Goal: Find specific page/section: Find specific page/section

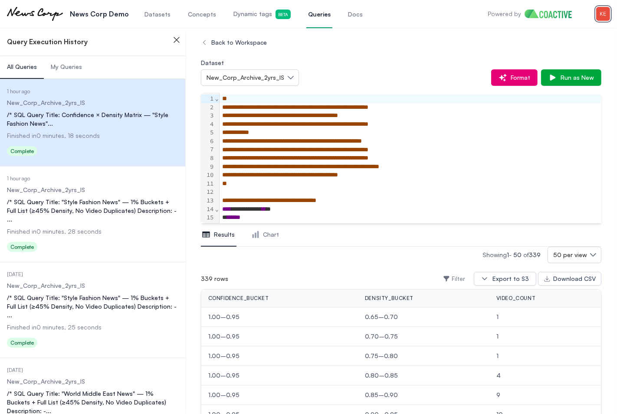
click at [601, 19] on img "button" at bounding box center [603, 14] width 14 height 14
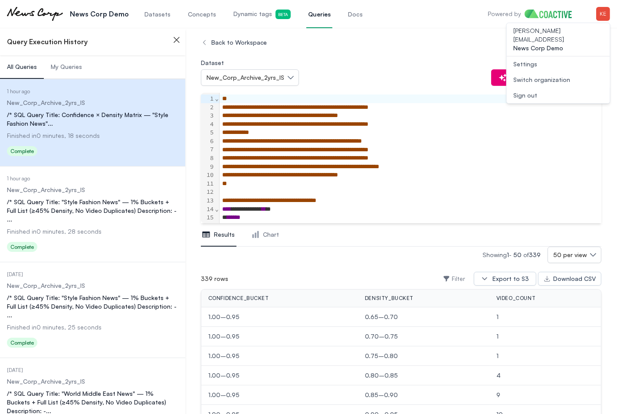
click at [565, 76] on div "Switch organization" at bounding box center [542, 80] width 57 height 9
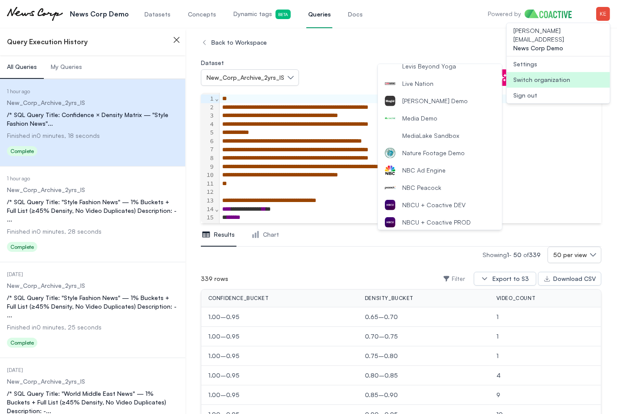
scroll to position [580, 0]
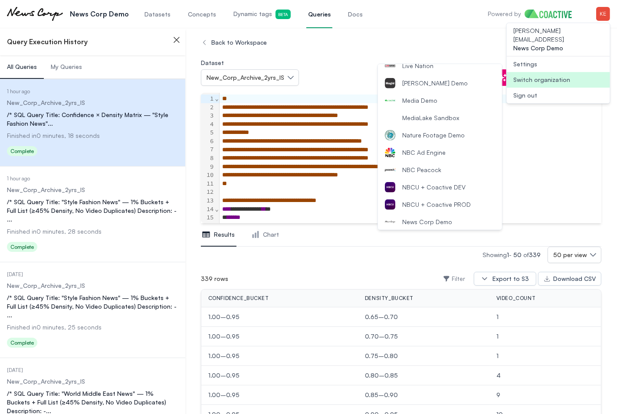
click at [439, 183] on span "NBCU + Coactive DEV" at bounding box center [433, 187] width 63 height 9
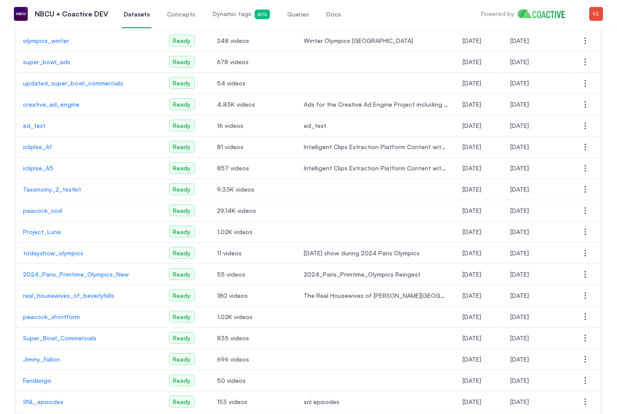
scroll to position [175, 0]
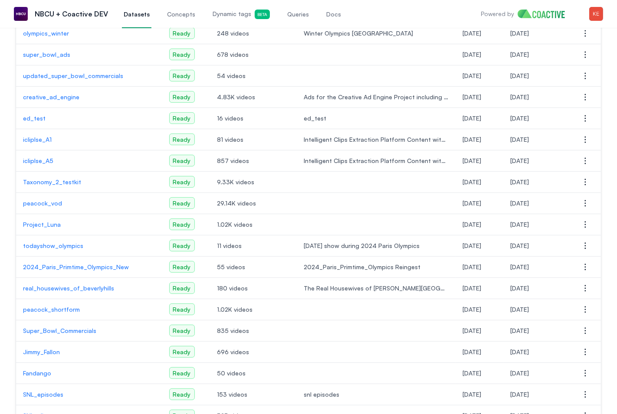
click at [46, 204] on p "peacock_vod" at bounding box center [89, 203] width 132 height 9
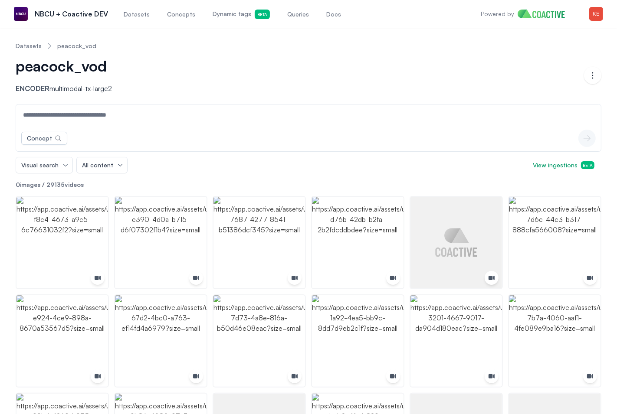
click at [210, 120] on input at bounding box center [308, 115] width 581 height 21
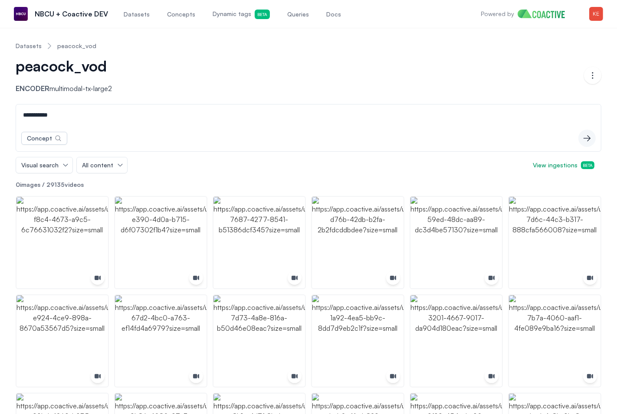
type input "**********"
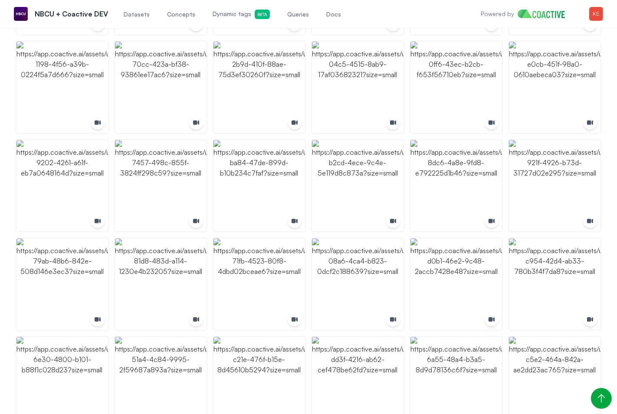
scroll to position [571, 0]
click at [274, 98] on img "button" at bounding box center [259, 87] width 92 height 92
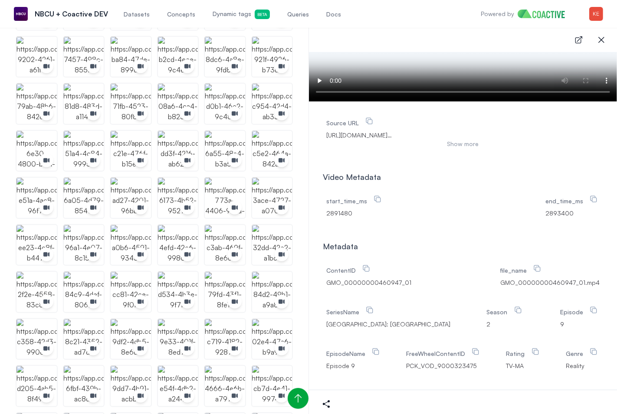
scroll to position [73, 0]
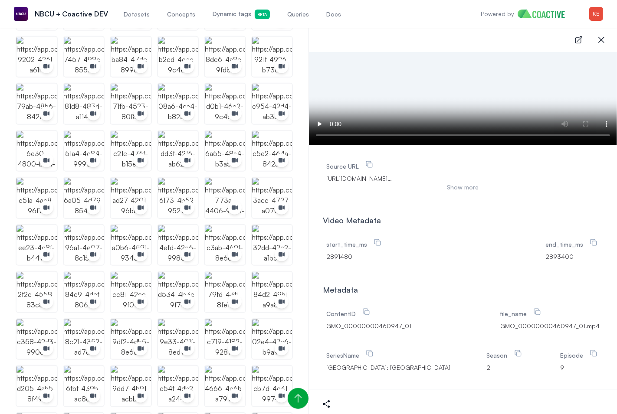
click at [461, 192] on button "Show more" at bounding box center [462, 187] width 273 height 9
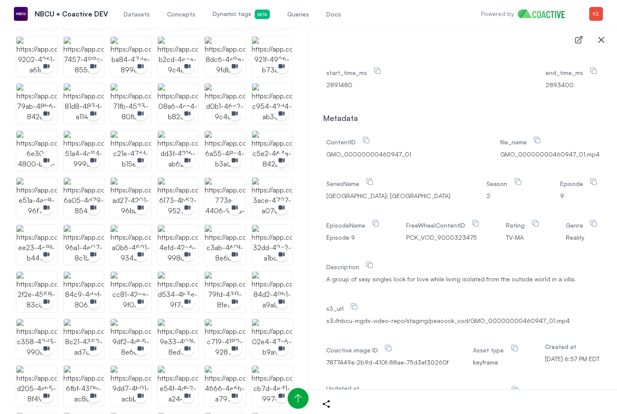
scroll to position [427, 0]
click at [603, 41] on icon "button" at bounding box center [601, 40] width 6 height 6
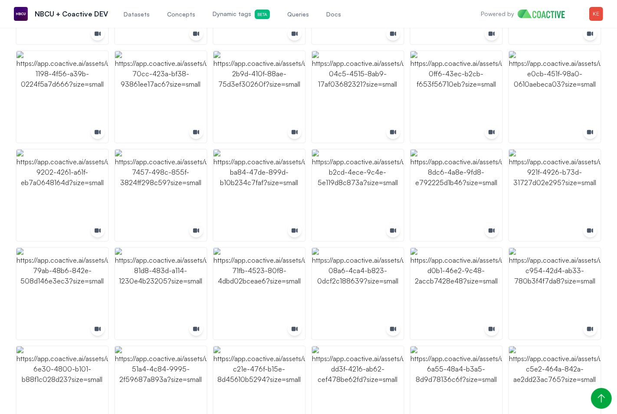
scroll to position [623, 0]
